Goal: Information Seeking & Learning: Learn about a topic

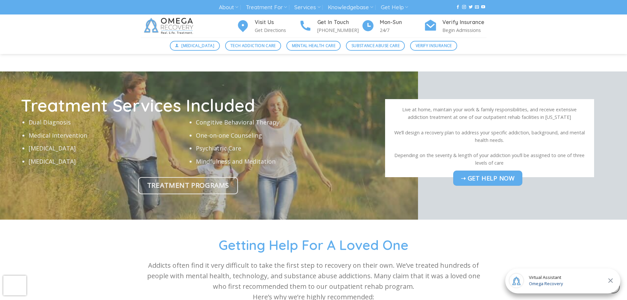
scroll to position [1849, 0]
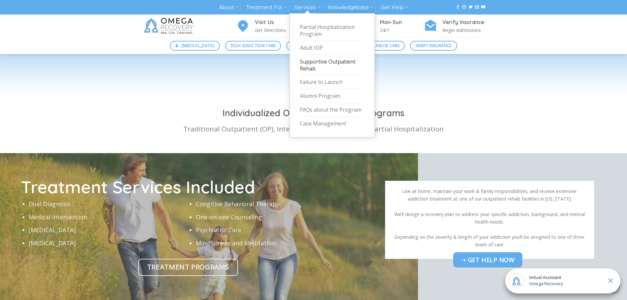
click at [323, 60] on link "Supportive Outpatient Rehab" at bounding box center [332, 65] width 65 height 21
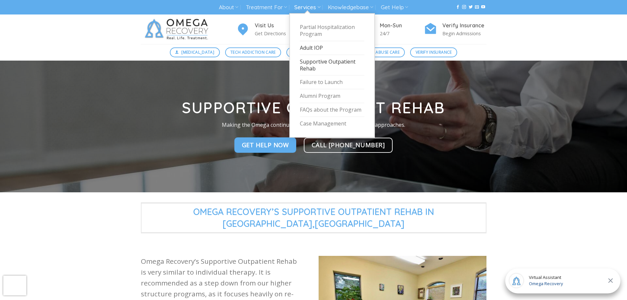
click at [312, 50] on link "Adult IOP" at bounding box center [332, 48] width 65 height 14
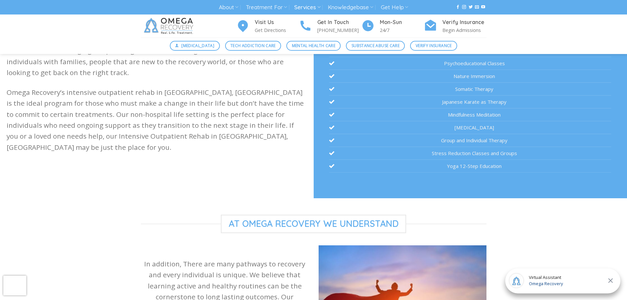
scroll to position [171, 0]
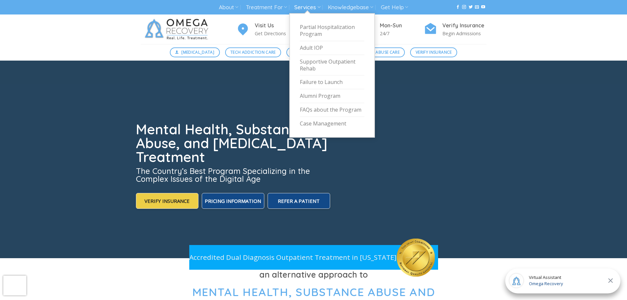
click at [312, 8] on link "Services" at bounding box center [307, 7] width 26 height 12
click at [314, 29] on link "Partial Hospitalization Program" at bounding box center [332, 30] width 65 height 21
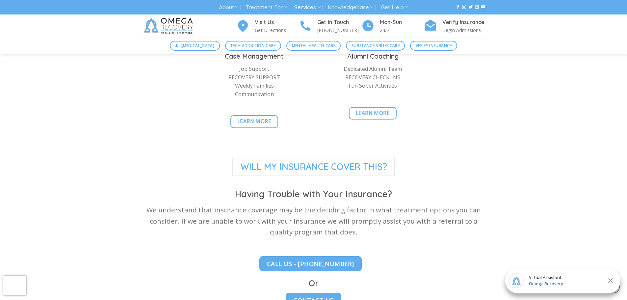
scroll to position [1514, 0]
